Goal: Find specific page/section

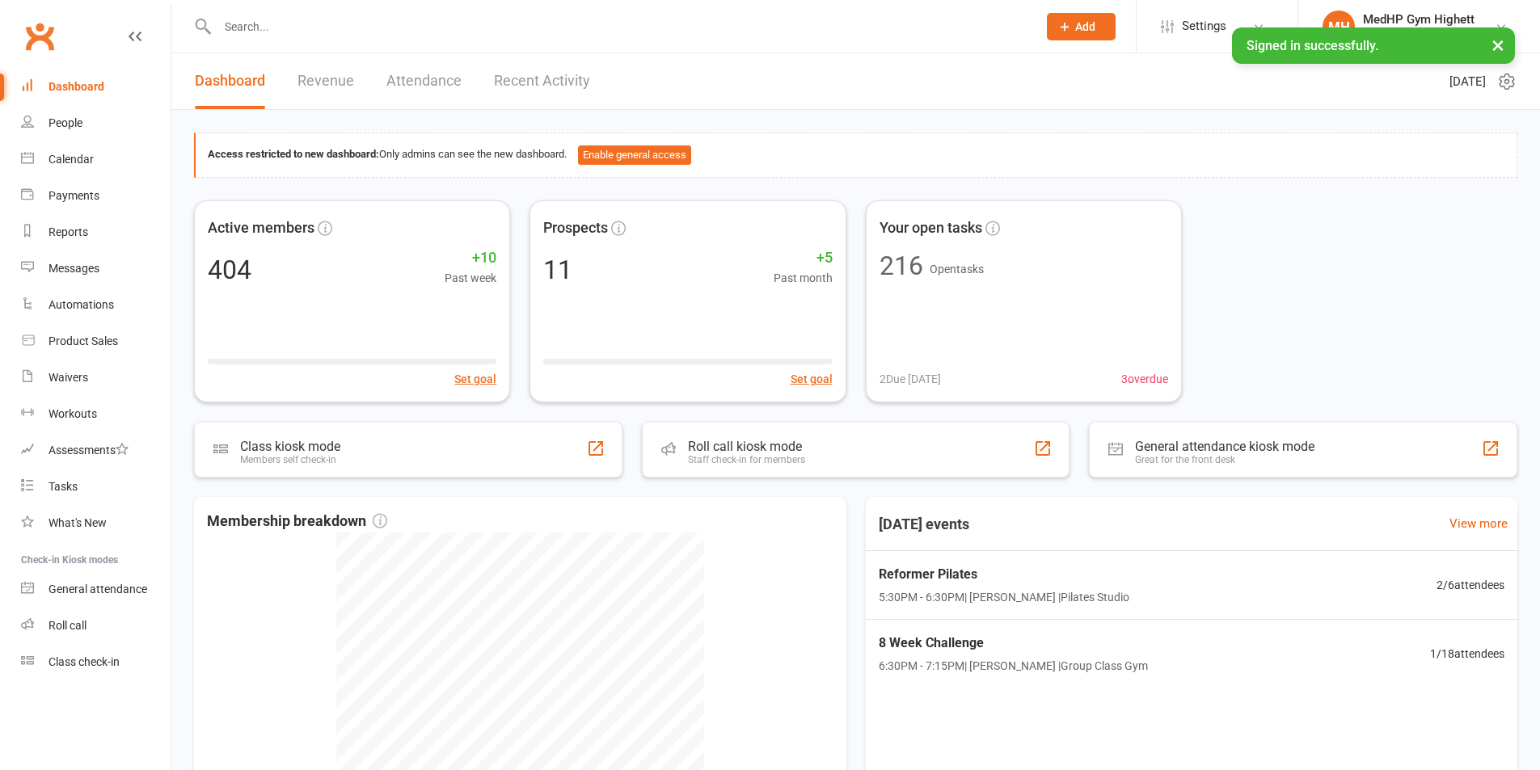
click at [319, 26] on input "text" at bounding box center [619, 26] width 813 height 23
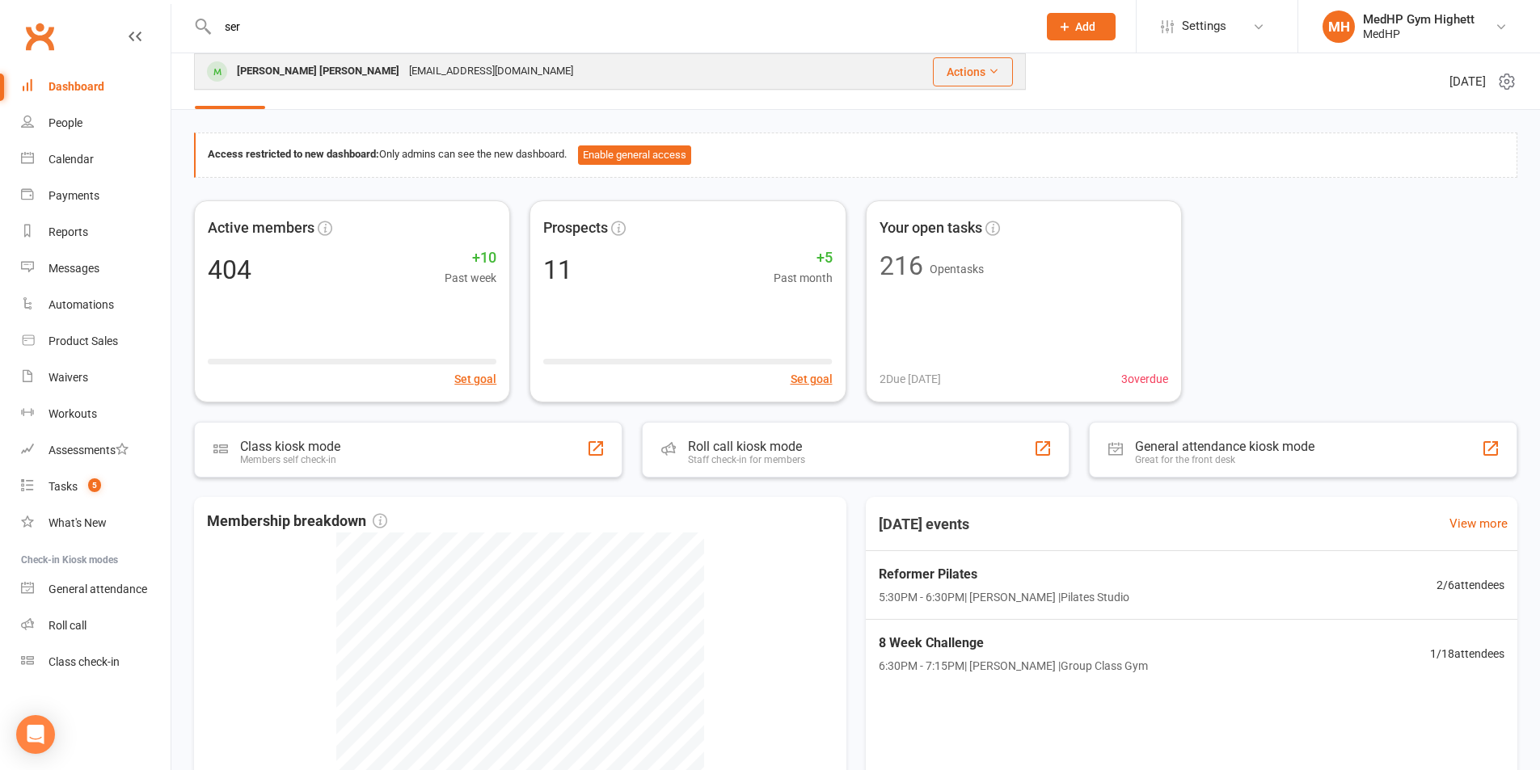
type input "ser"
click at [404, 64] on div "[EMAIL_ADDRESS][DOMAIN_NAME]" at bounding box center [491, 71] width 174 height 23
